Goal: Task Accomplishment & Management: Manage account settings

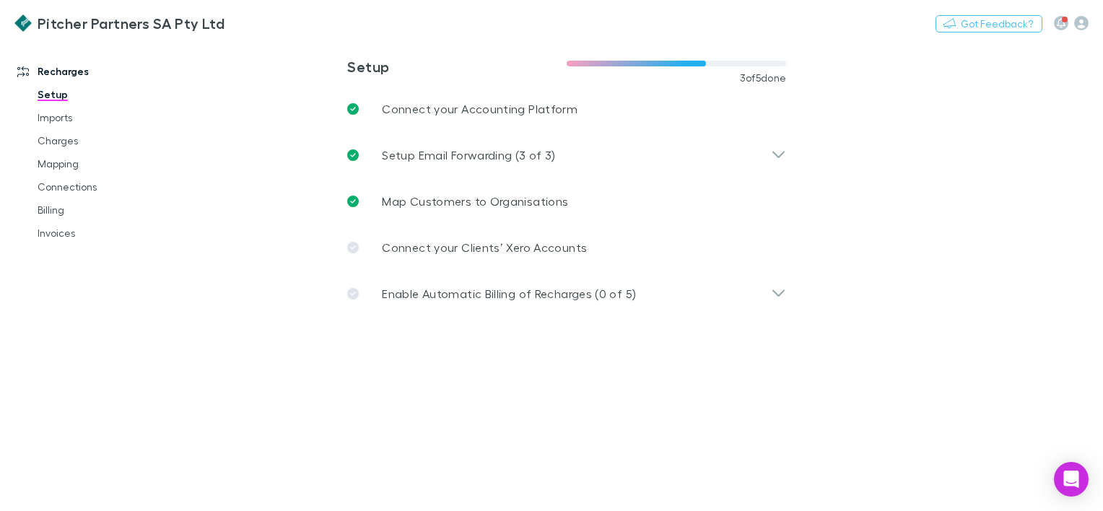
click at [48, 97] on link "Setup" at bounding box center [106, 94] width 166 height 23
click at [1078, 23] on icon "button" at bounding box center [1082, 23] width 14 height 14
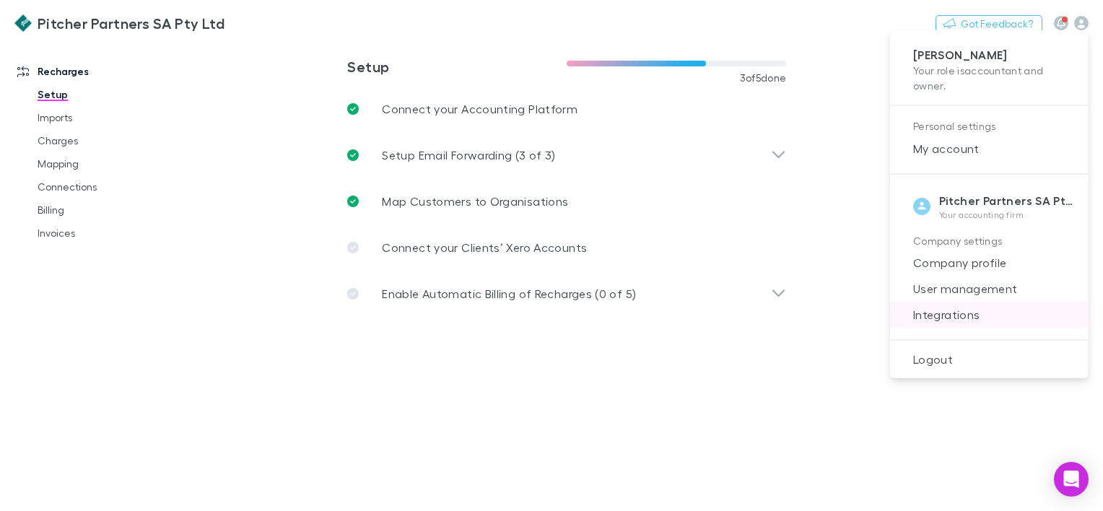
click at [1003, 309] on span "Integrations" at bounding box center [989, 314] width 175 height 17
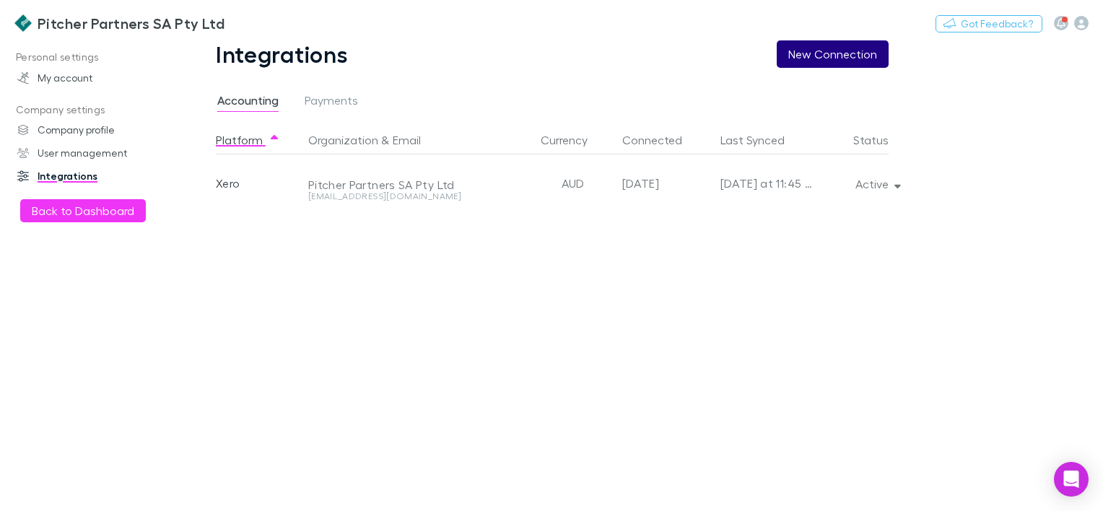
click at [828, 58] on button "New Connection" at bounding box center [833, 53] width 112 height 27
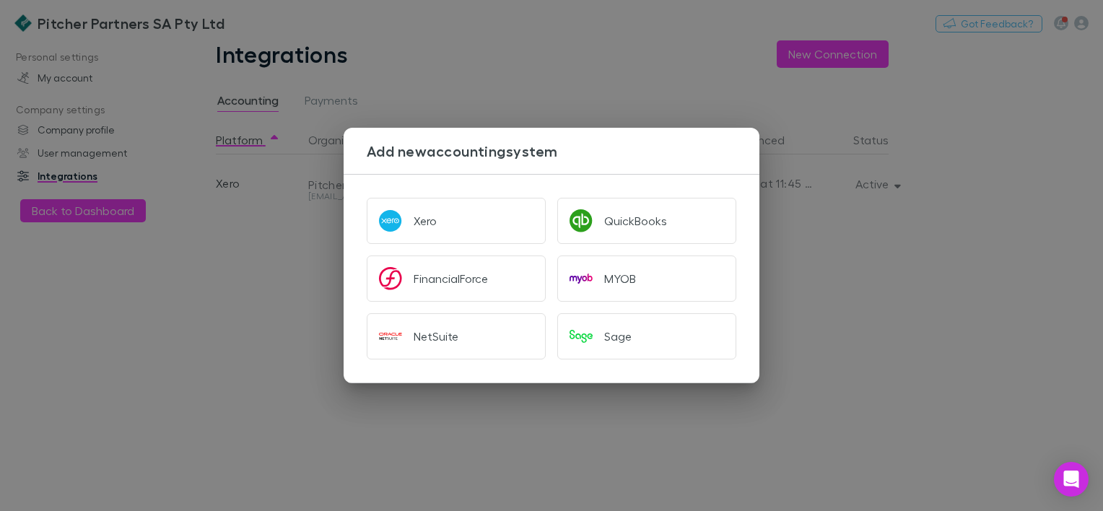
click at [692, 64] on div "Add new accounting system Xero QuickBooks FinancialForce MYOB NetSuite Sage" at bounding box center [551, 255] width 1103 height 511
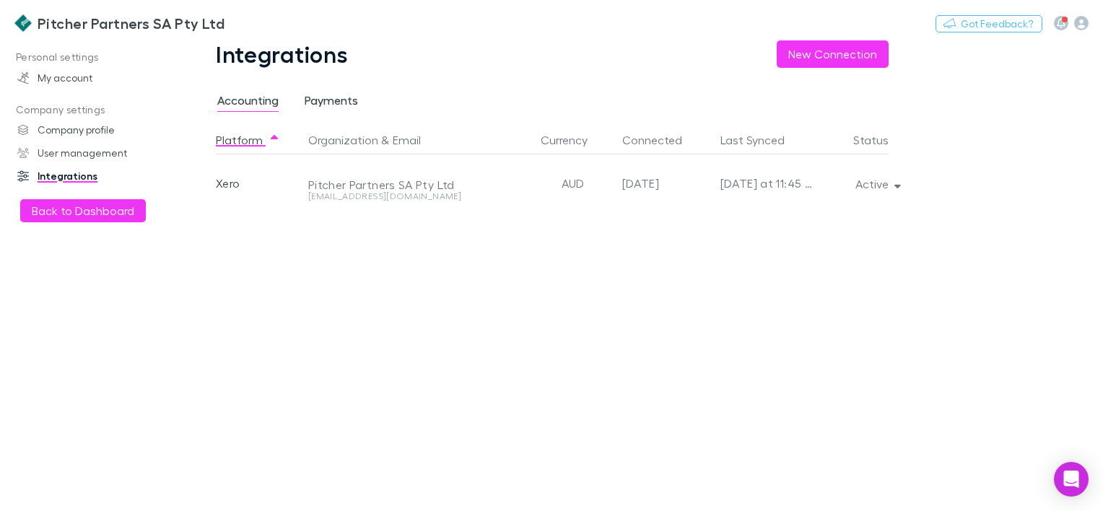
click at [321, 99] on span "Payments" at bounding box center [331, 102] width 53 height 19
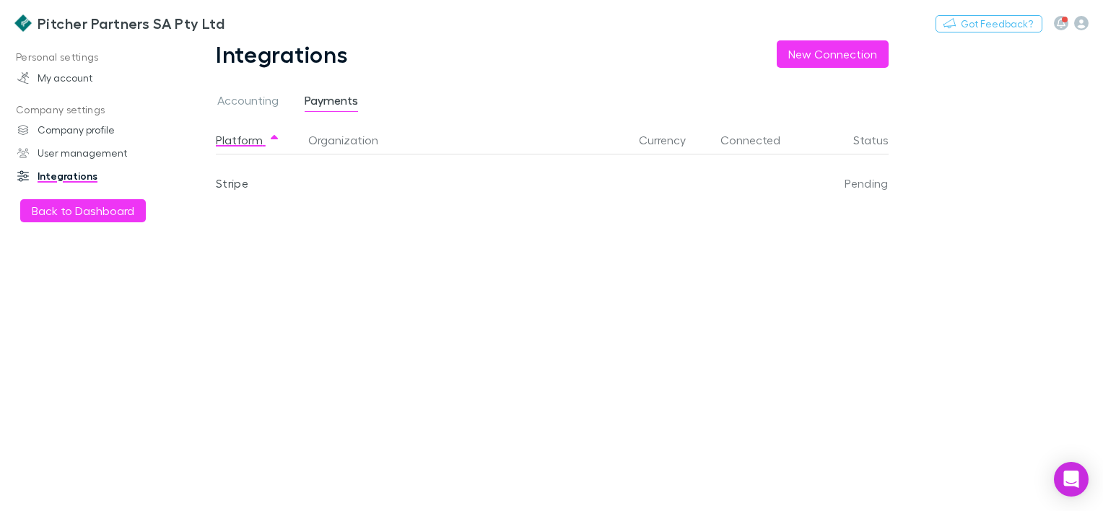
click at [244, 188] on div "Stripe" at bounding box center [259, 184] width 87 height 58
click at [243, 183] on div "Stripe" at bounding box center [259, 184] width 87 height 58
click at [240, 176] on div "Stripe" at bounding box center [259, 184] width 87 height 58
click at [872, 181] on div "Pending" at bounding box center [851, 184] width 76 height 58
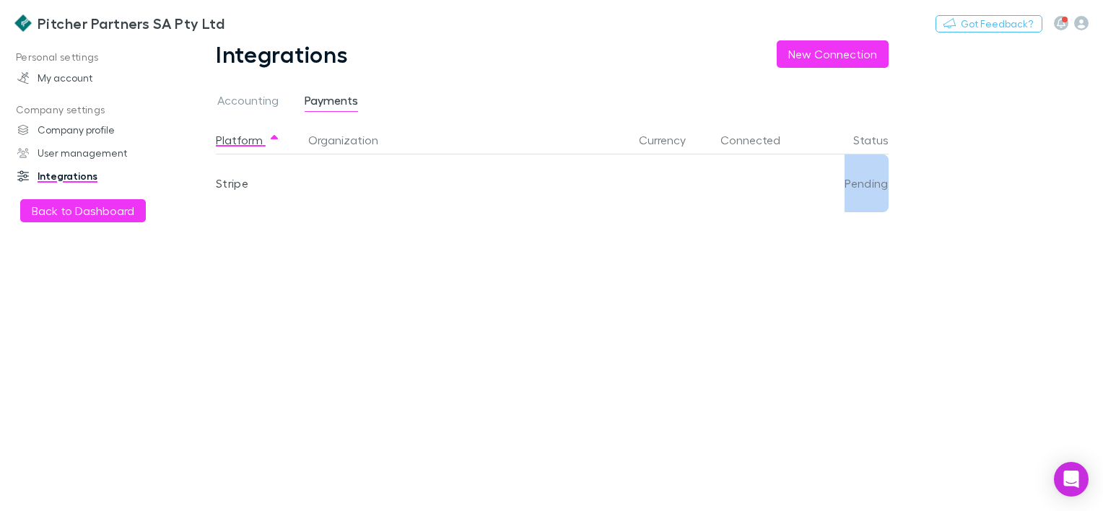
click at [872, 181] on div "Pending" at bounding box center [851, 184] width 76 height 58
click at [360, 135] on button "Organization" at bounding box center [351, 140] width 87 height 29
click at [223, 183] on div "Stripe" at bounding box center [259, 184] width 87 height 58
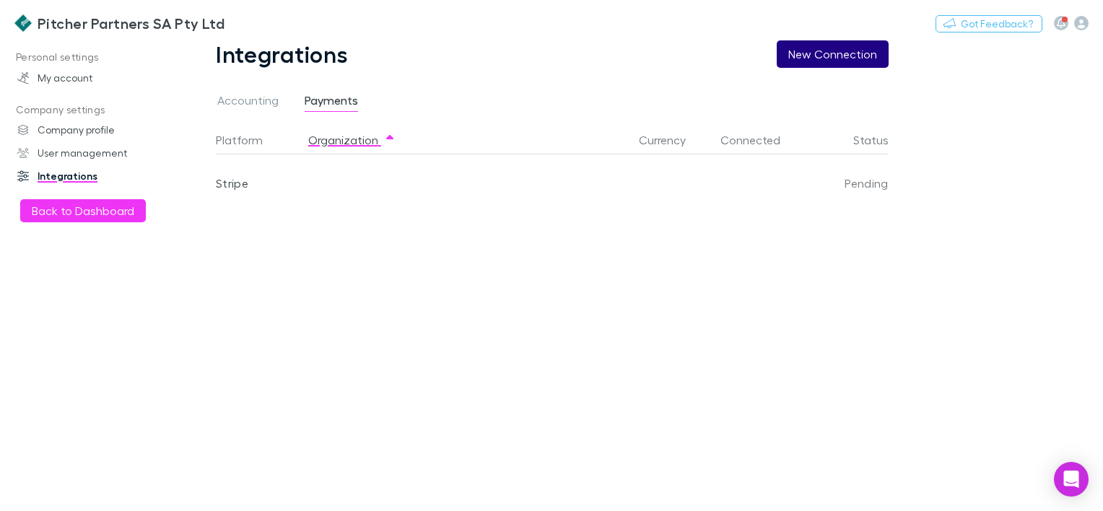
click at [798, 51] on button "New Connection" at bounding box center [833, 53] width 112 height 27
click at [829, 53] on button "New Connection" at bounding box center [833, 53] width 112 height 27
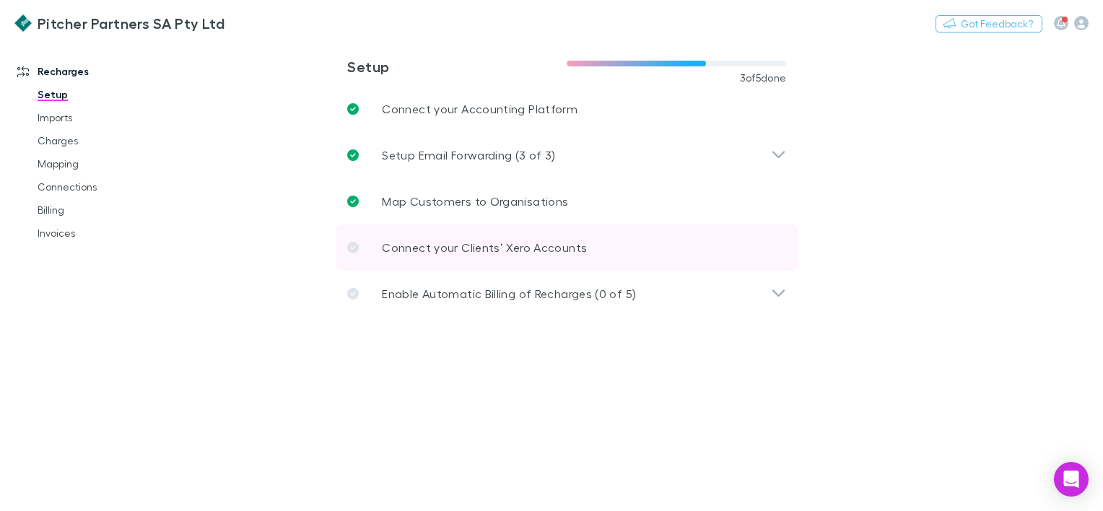
click at [454, 243] on p "Connect your Clients’ Xero Accounts" at bounding box center [484, 247] width 205 height 17
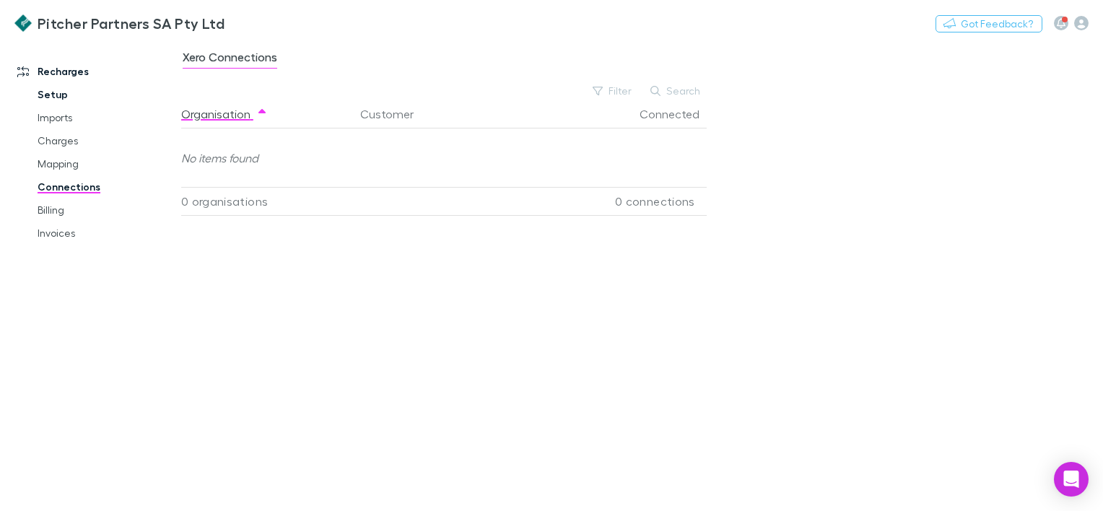
click at [54, 88] on link "Setup" at bounding box center [106, 94] width 166 height 23
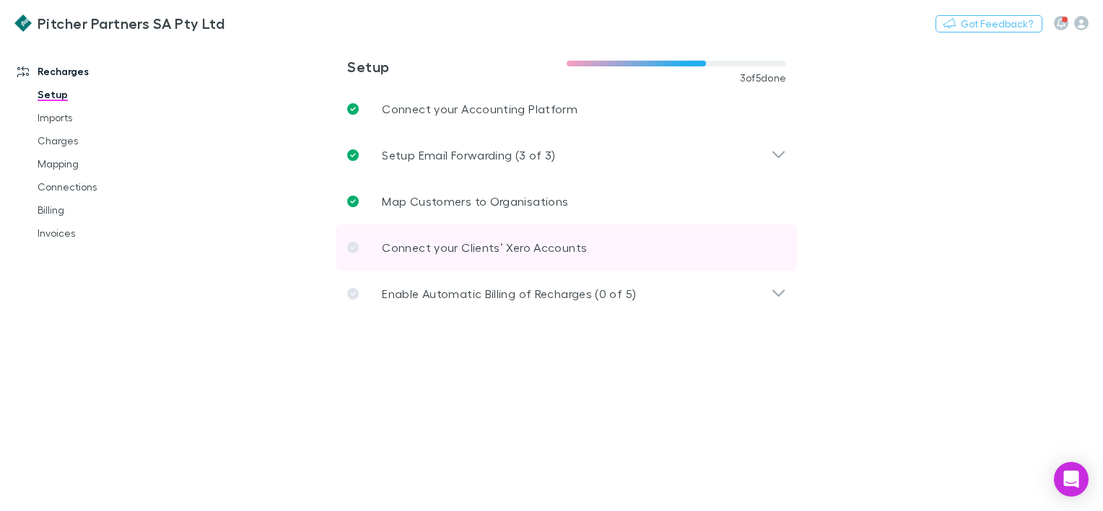
click at [534, 243] on p "Connect your Clients’ Xero Accounts" at bounding box center [484, 247] width 205 height 17
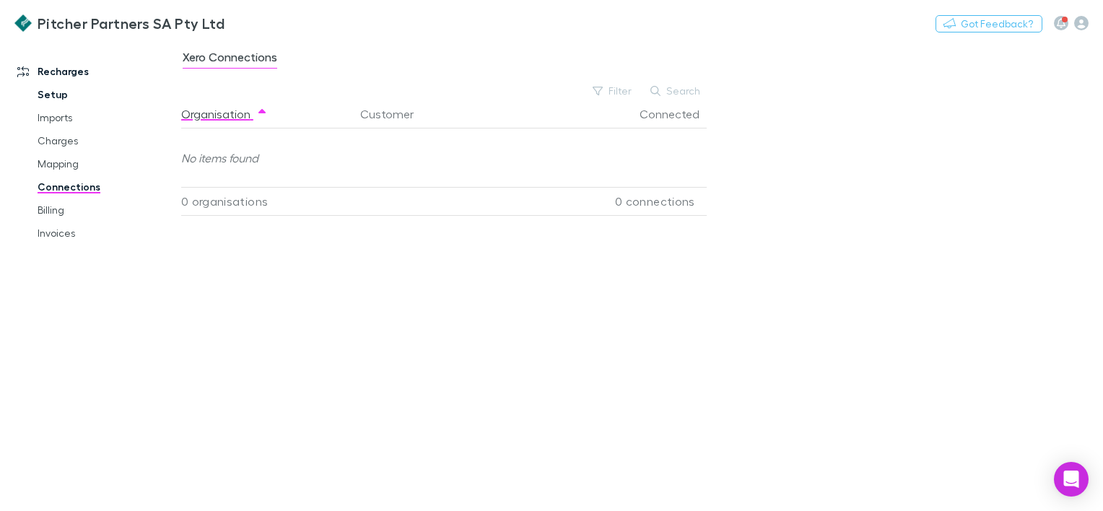
click at [58, 105] on link "Setup" at bounding box center [106, 94] width 166 height 23
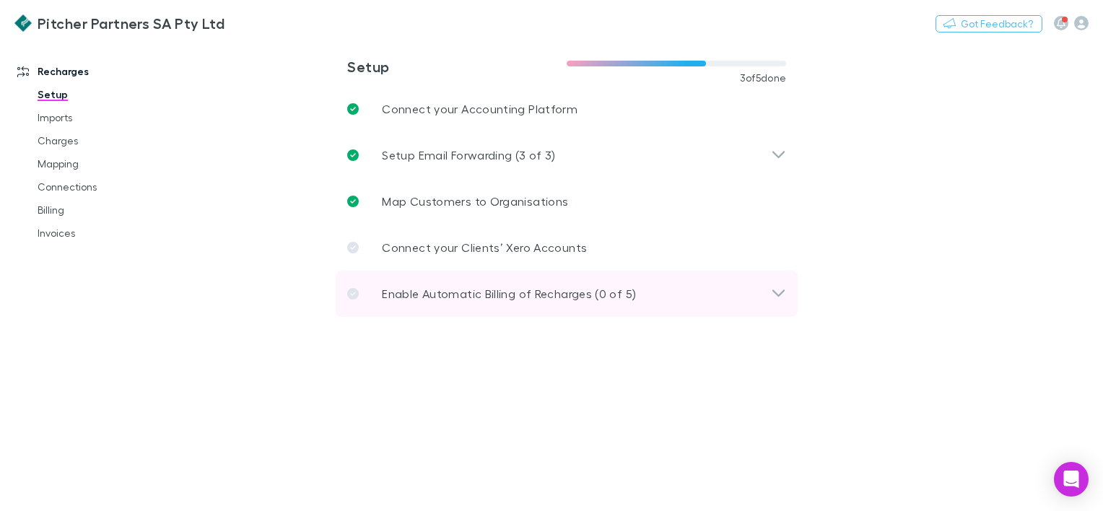
click at [517, 291] on p "Enable Automatic Billing of Recharges (0 of 5)" at bounding box center [509, 293] width 254 height 17
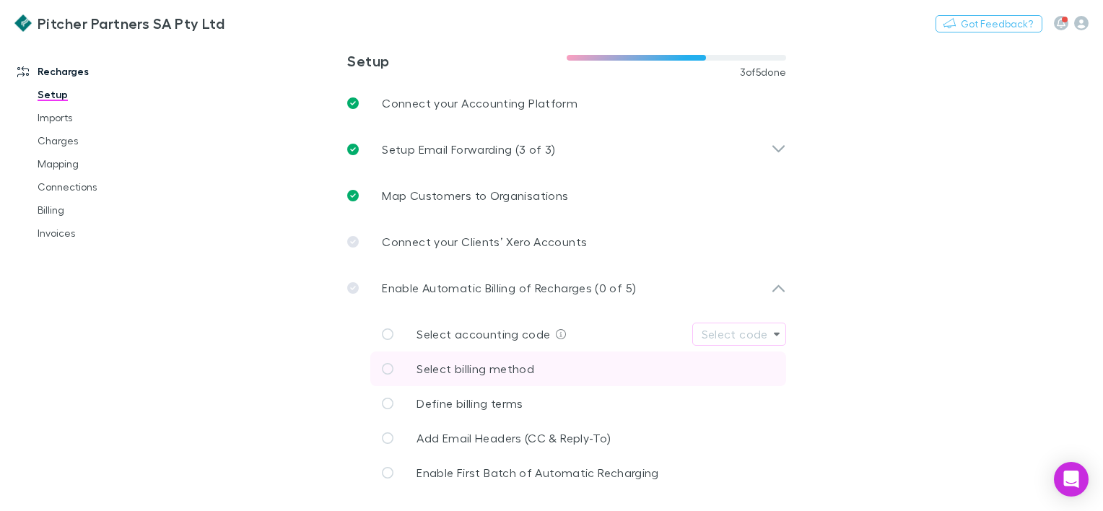
scroll to position [7, 0]
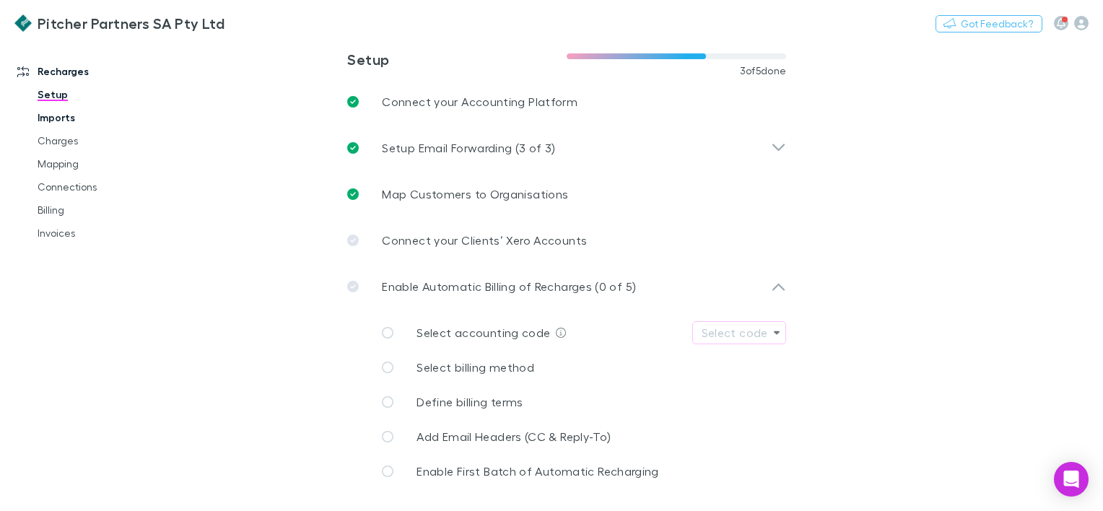
click at [65, 115] on link "Imports" at bounding box center [106, 117] width 166 height 23
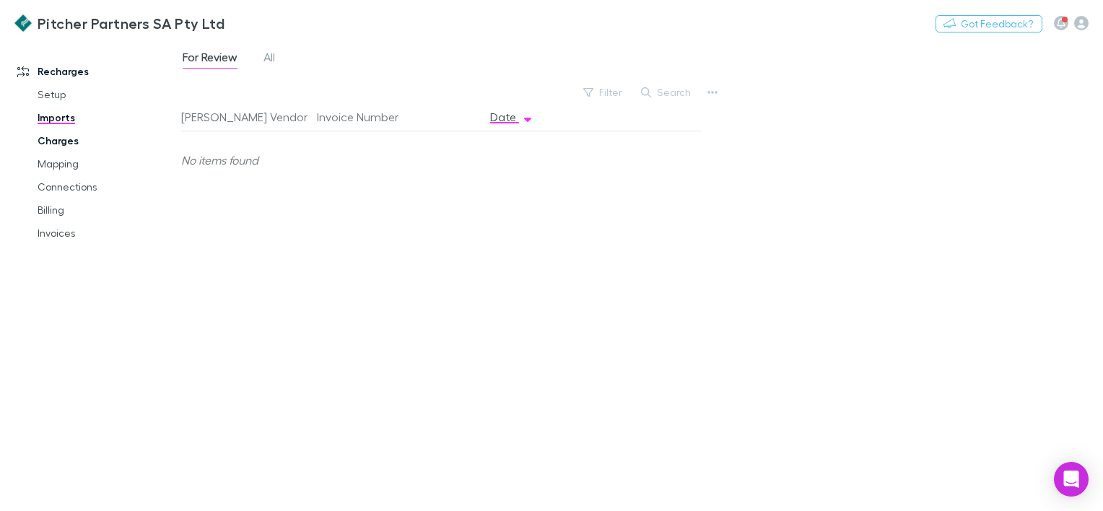
click at [77, 139] on link "Charges" at bounding box center [106, 140] width 166 height 23
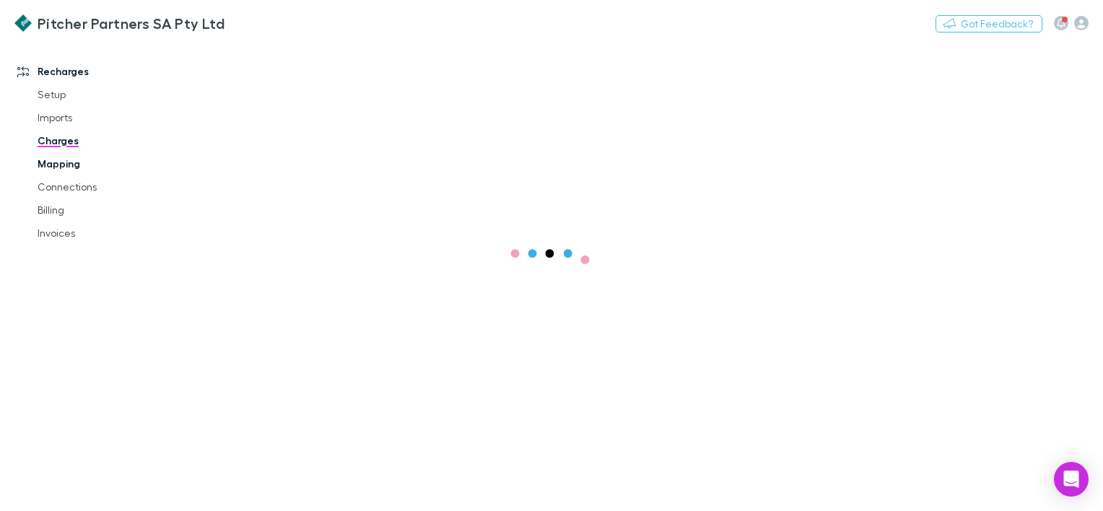
click at [55, 154] on link "Mapping" at bounding box center [106, 163] width 166 height 23
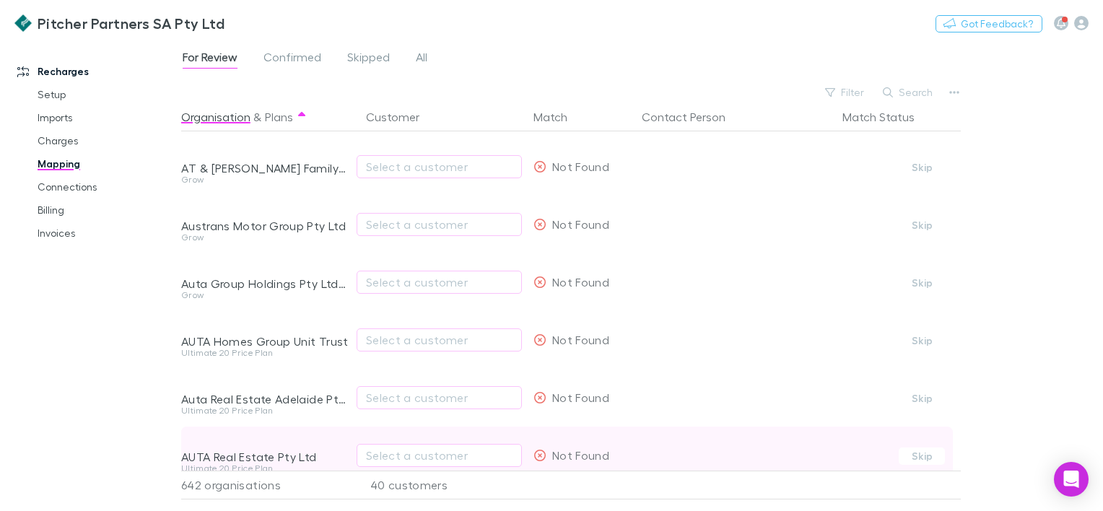
scroll to position [2993, 0]
